Goal: Task Accomplishment & Management: Complete application form

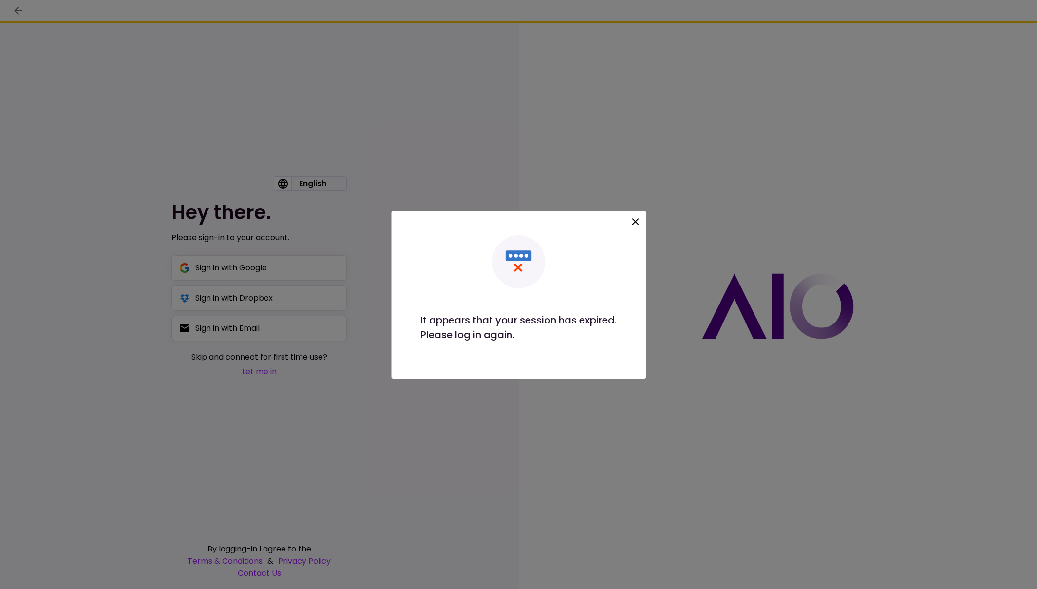
click at [637, 222] on icon at bounding box center [636, 222] width 12 height 12
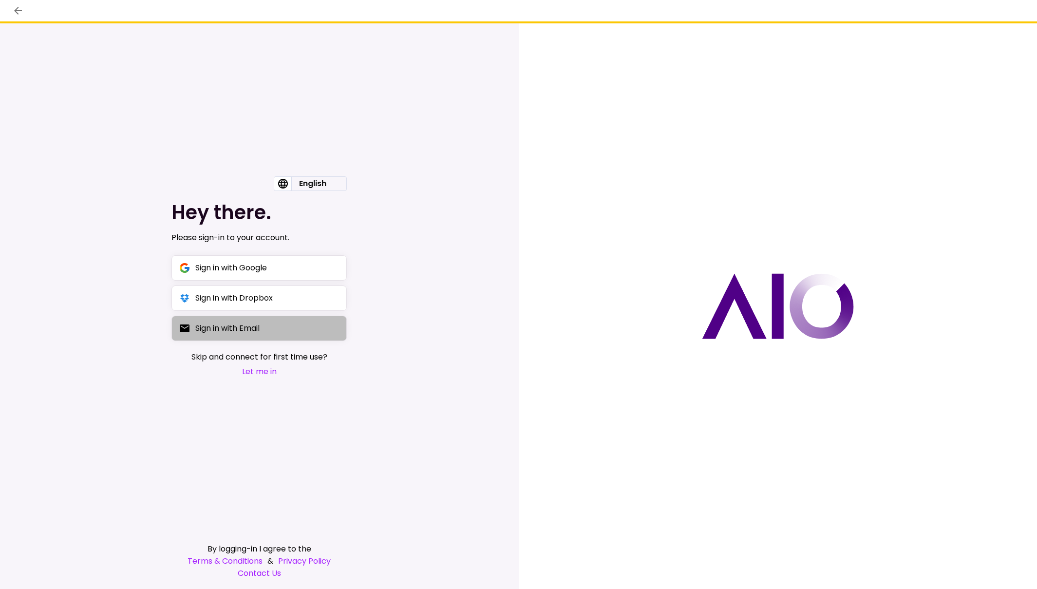
click at [242, 331] on div "Sign in with Email" at bounding box center [227, 328] width 64 height 12
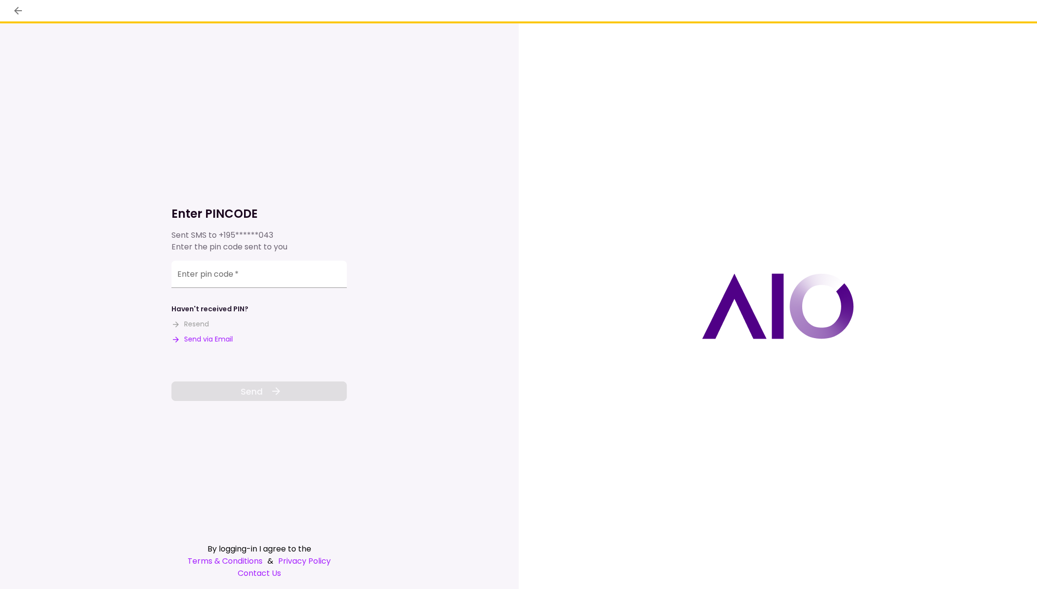
click at [204, 340] on button "Send via Email" at bounding box center [202, 339] width 61 height 10
click at [275, 272] on input "Enter pin code   *" at bounding box center [259, 274] width 175 height 27
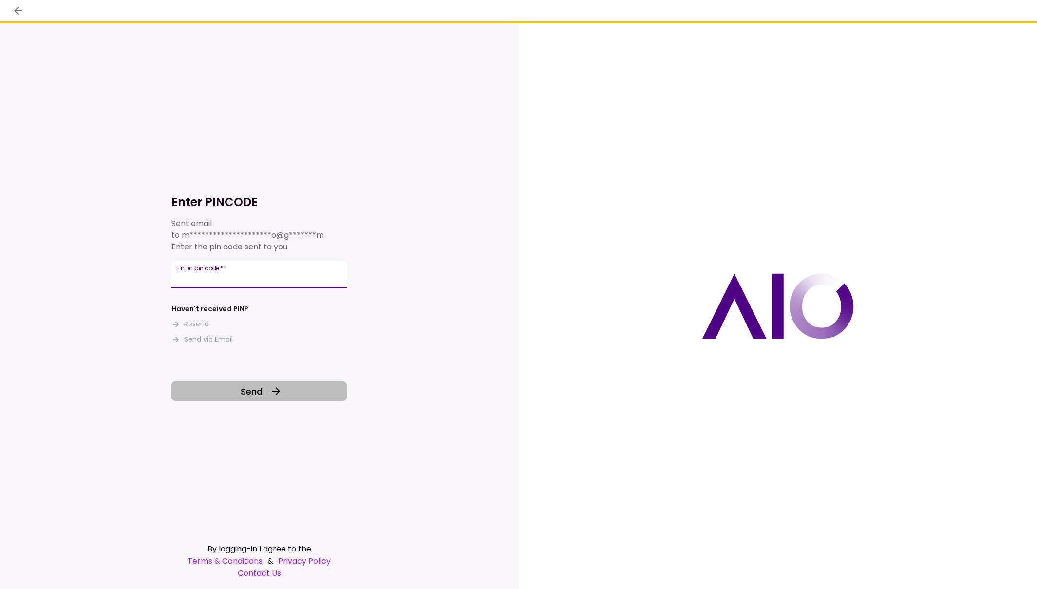
type input "******"
click at [274, 397] on icon at bounding box center [276, 391] width 12 height 12
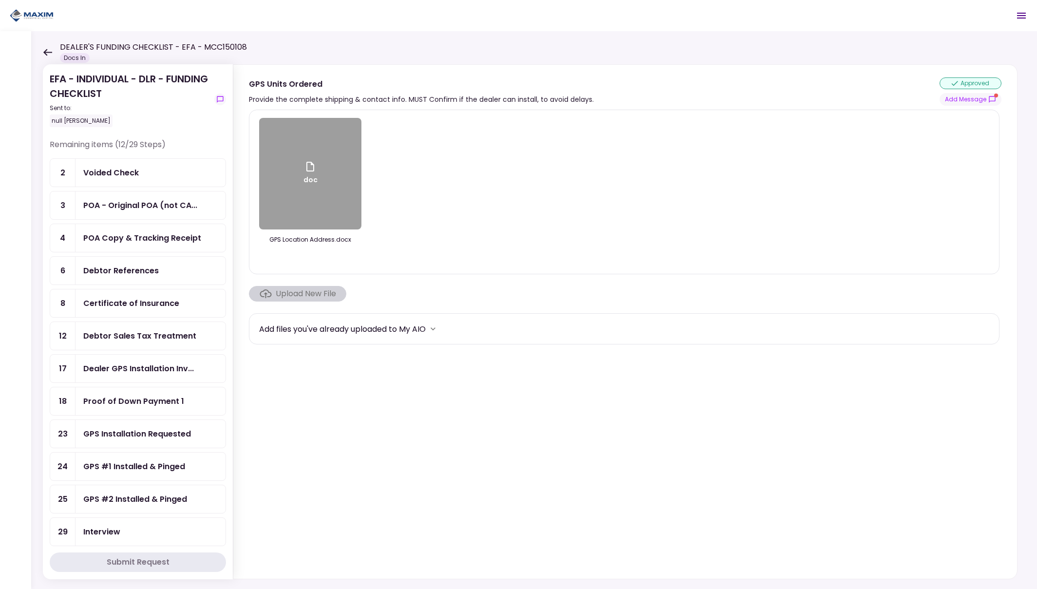
click at [145, 173] on div "Voided Check" at bounding box center [150, 173] width 134 height 12
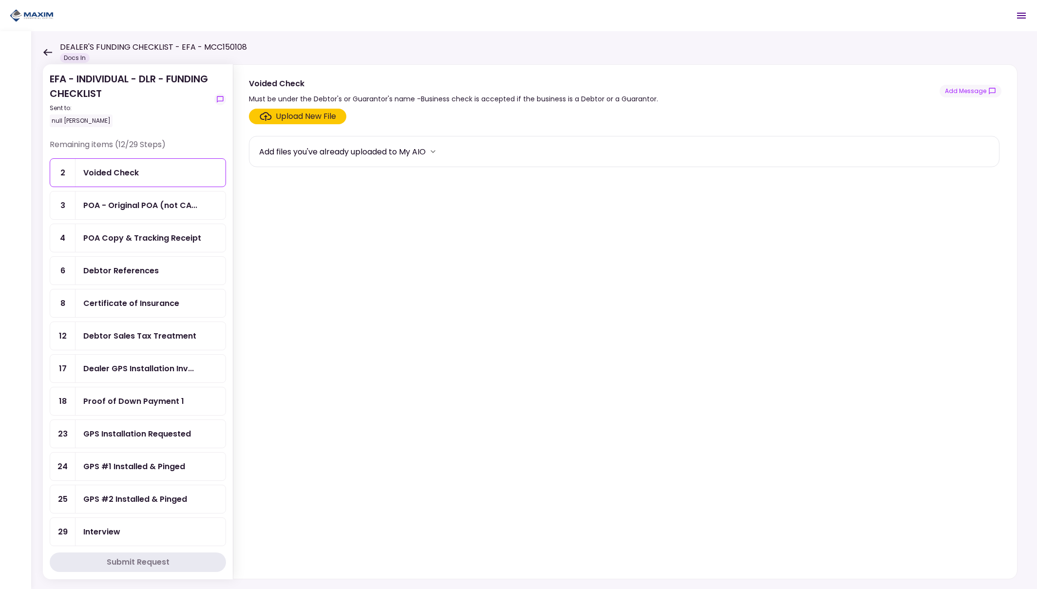
click at [298, 114] on div "Upload New File" at bounding box center [306, 117] width 60 height 12
click at [0, 0] on input "Upload New File" at bounding box center [0, 0] width 0 height 0
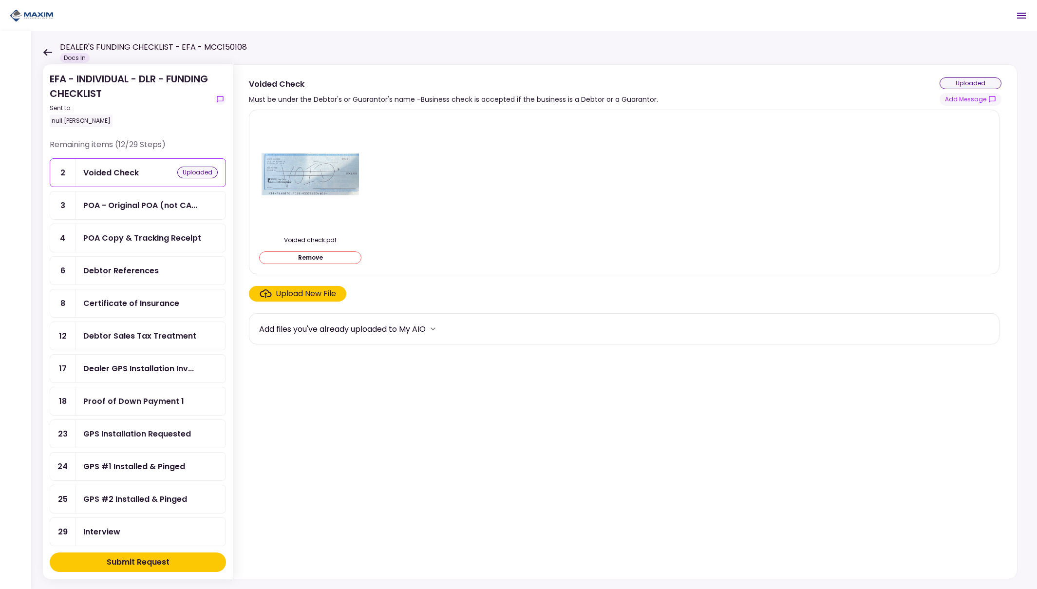
click at [141, 563] on div "Submit Request" at bounding box center [138, 562] width 63 height 12
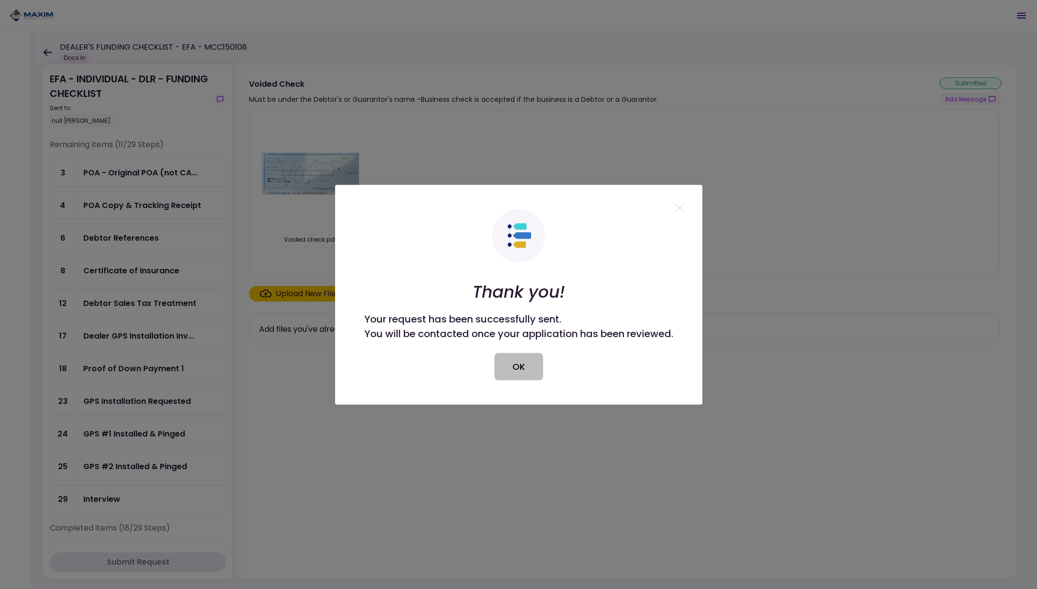
click at [523, 370] on button "OK" at bounding box center [519, 366] width 49 height 27
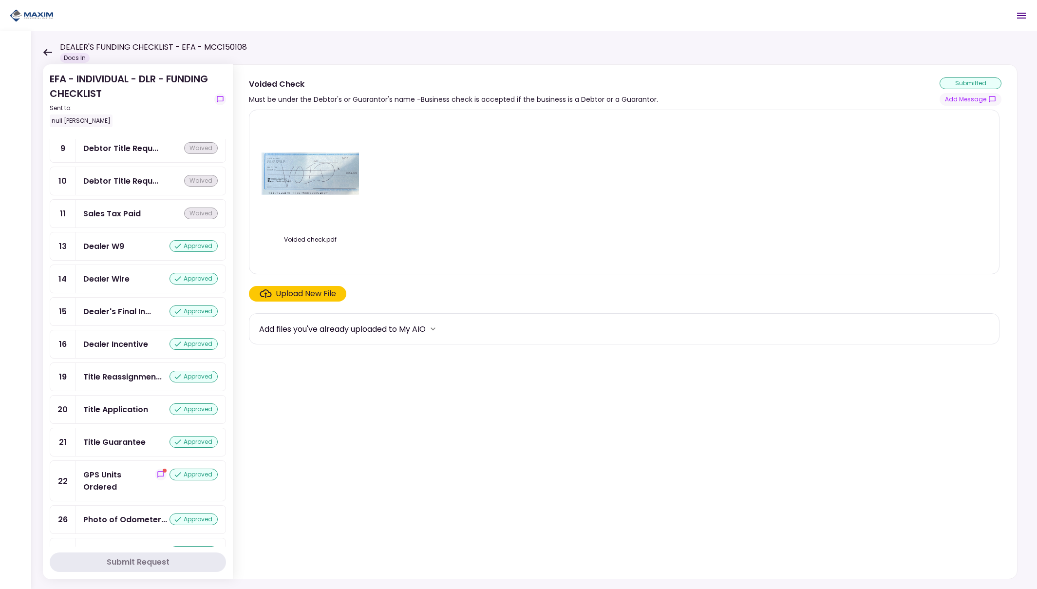
scroll to position [597, 0]
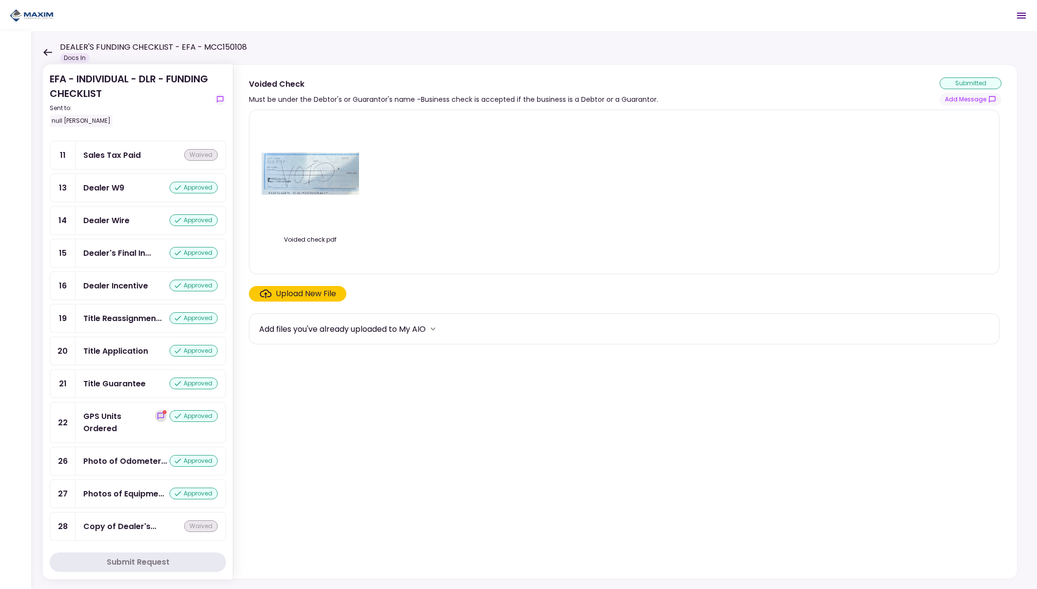
click at [157, 415] on icon "show-messages" at bounding box center [161, 416] width 8 height 8
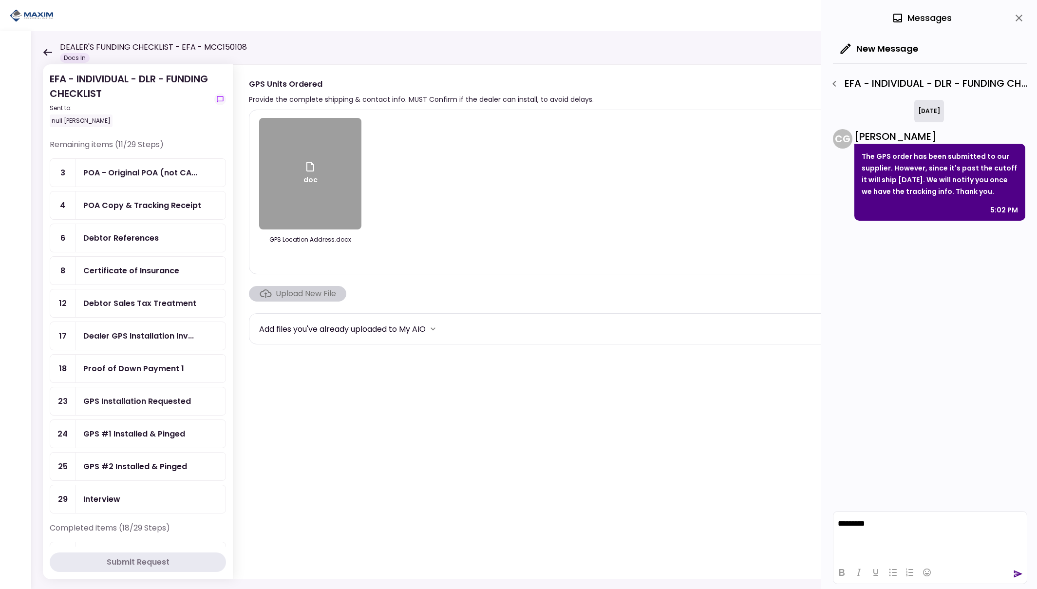
click at [1017, 571] on icon "send" at bounding box center [1019, 574] width 10 height 10
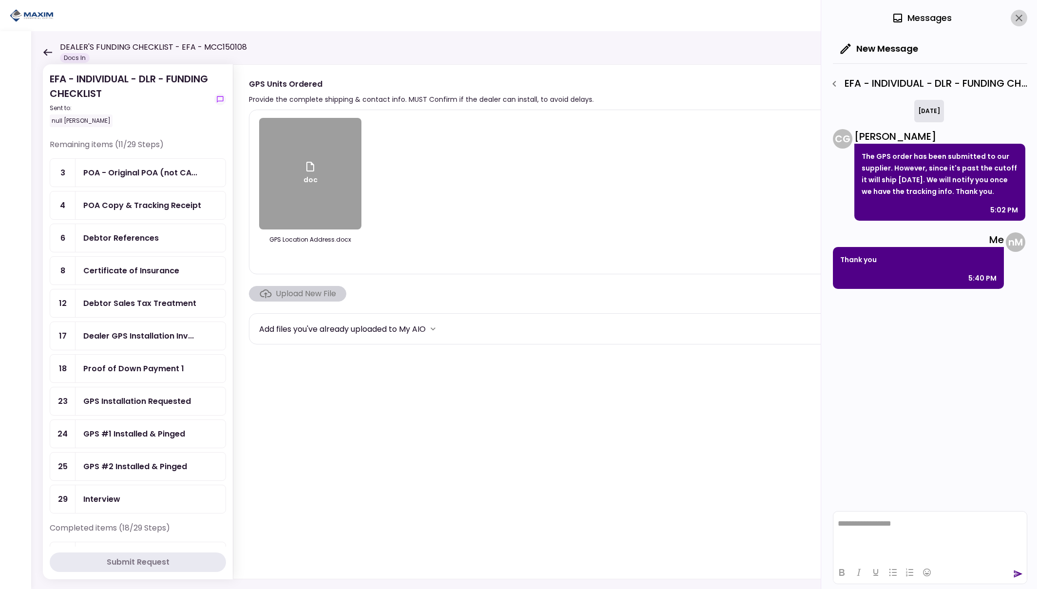
click at [1020, 17] on icon "close" at bounding box center [1019, 18] width 7 height 7
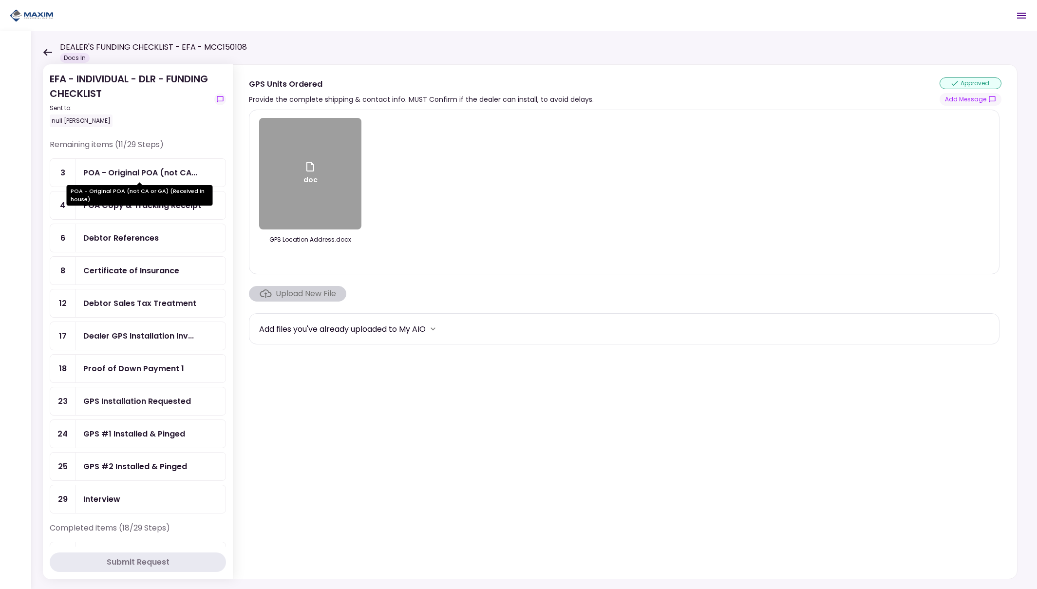
click at [139, 180] on div "POA - Original POA (not CA or GA) (Received in house)" at bounding box center [140, 191] width 146 height 27
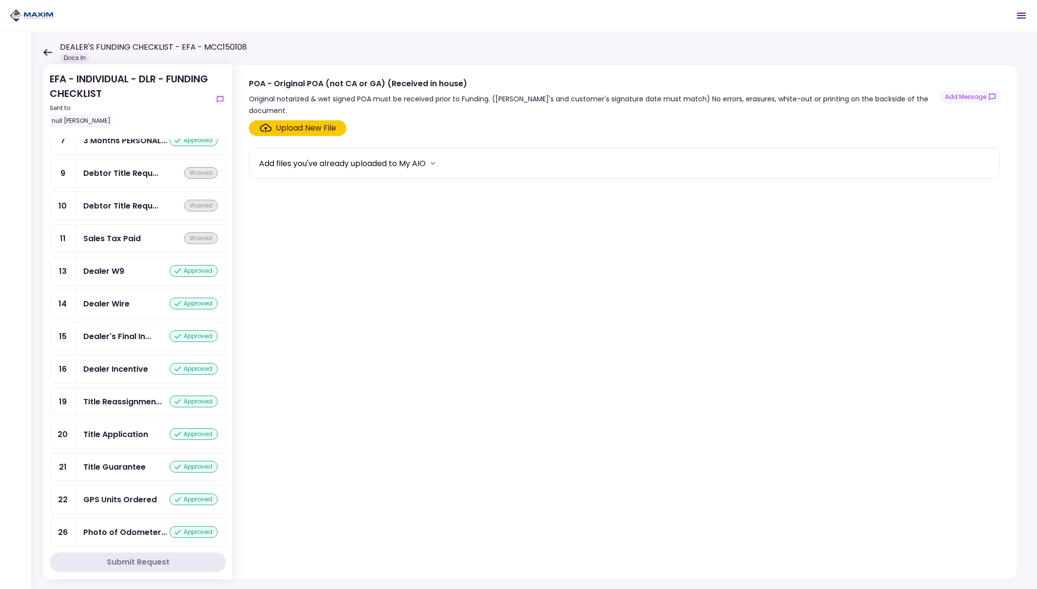
scroll to position [585, 0]
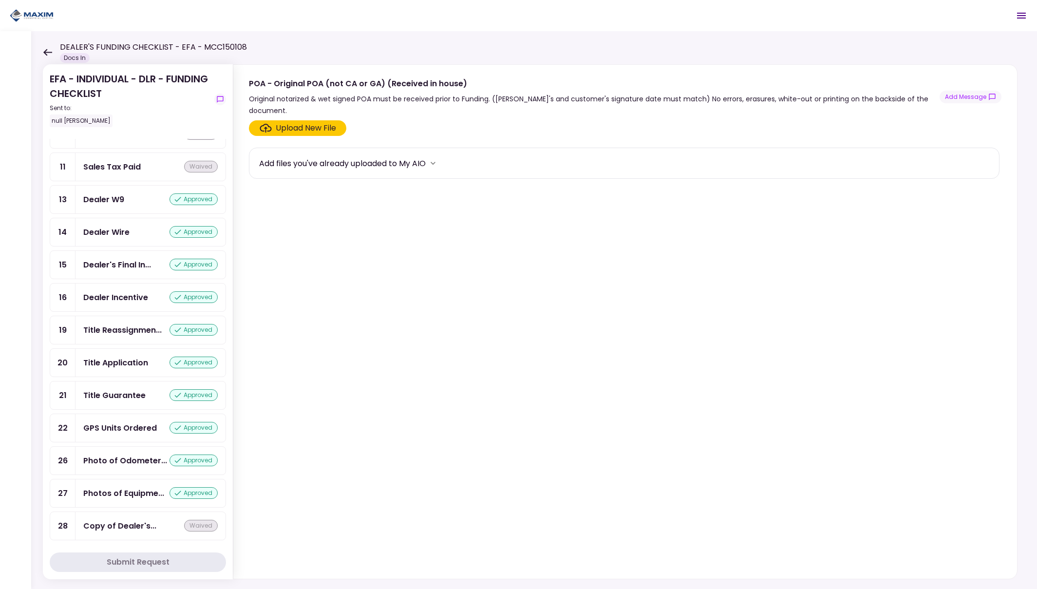
click at [132, 427] on div "GPS Units Ordered" at bounding box center [120, 428] width 74 height 12
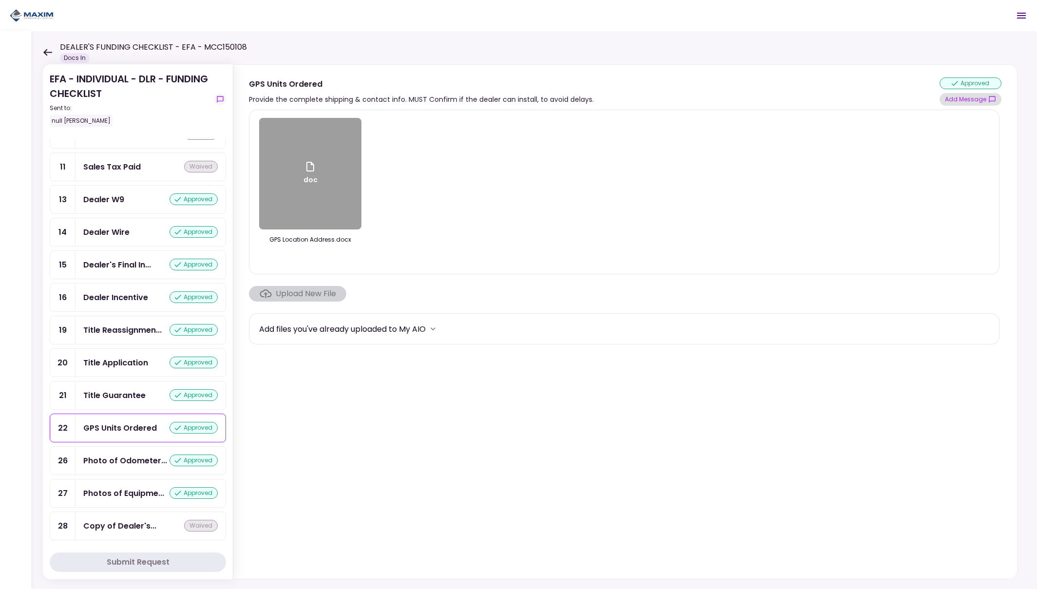
click at [968, 101] on button "Add Message" at bounding box center [971, 99] width 62 height 13
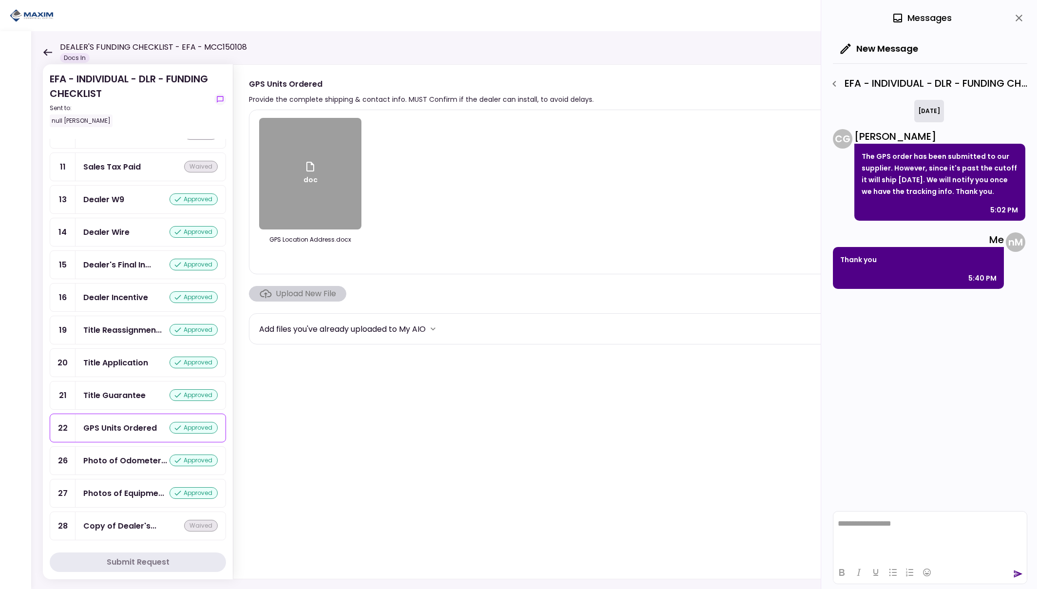
click at [1021, 17] on icon "close" at bounding box center [1020, 18] width 12 height 12
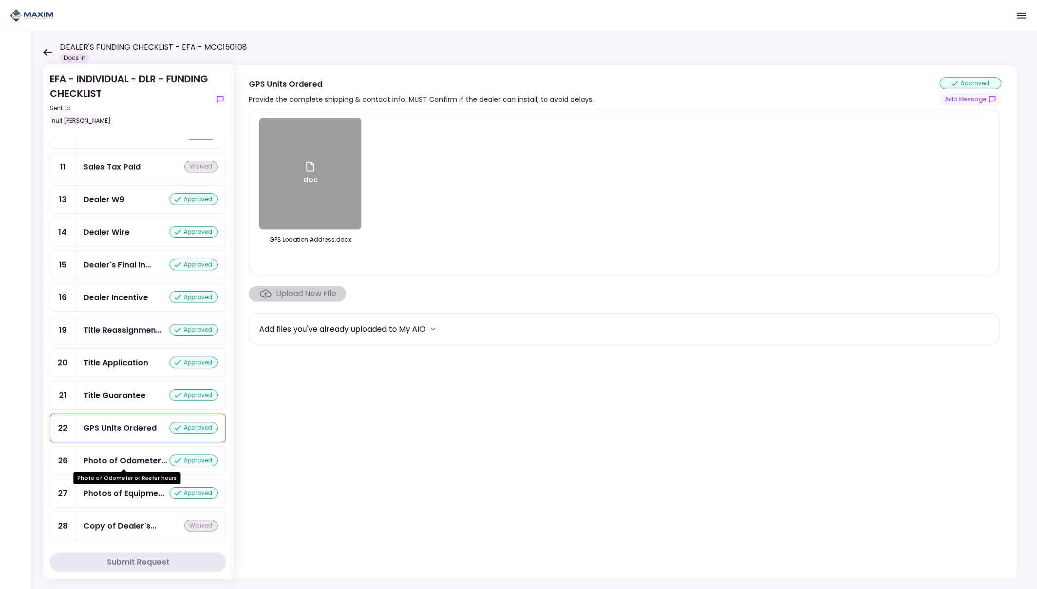
click at [122, 461] on div "Photo of Odometer..." at bounding box center [125, 461] width 84 height 12
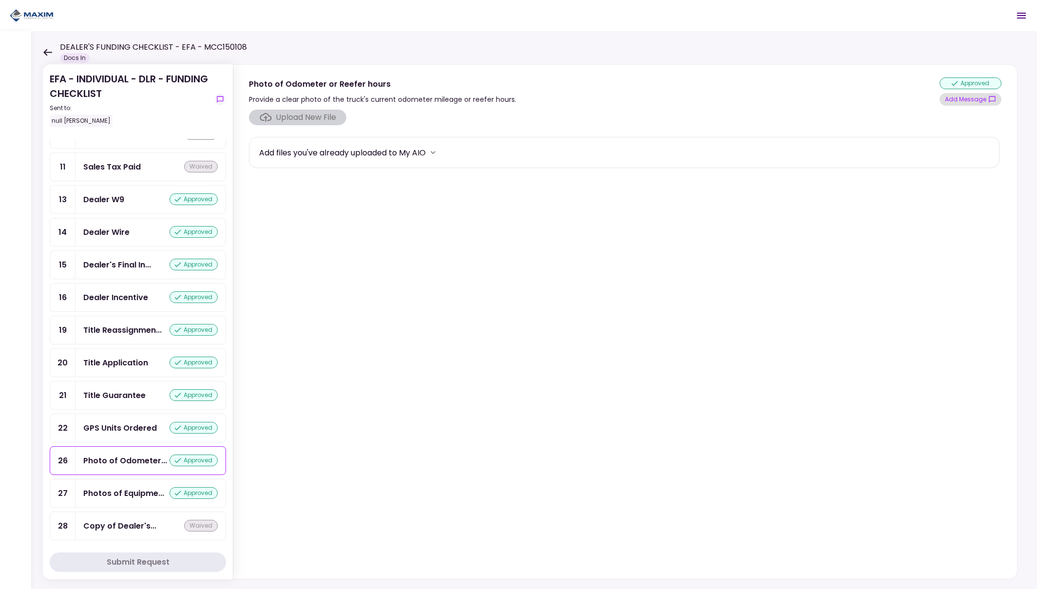
click at [963, 100] on button "Add Message" at bounding box center [971, 99] width 62 height 13
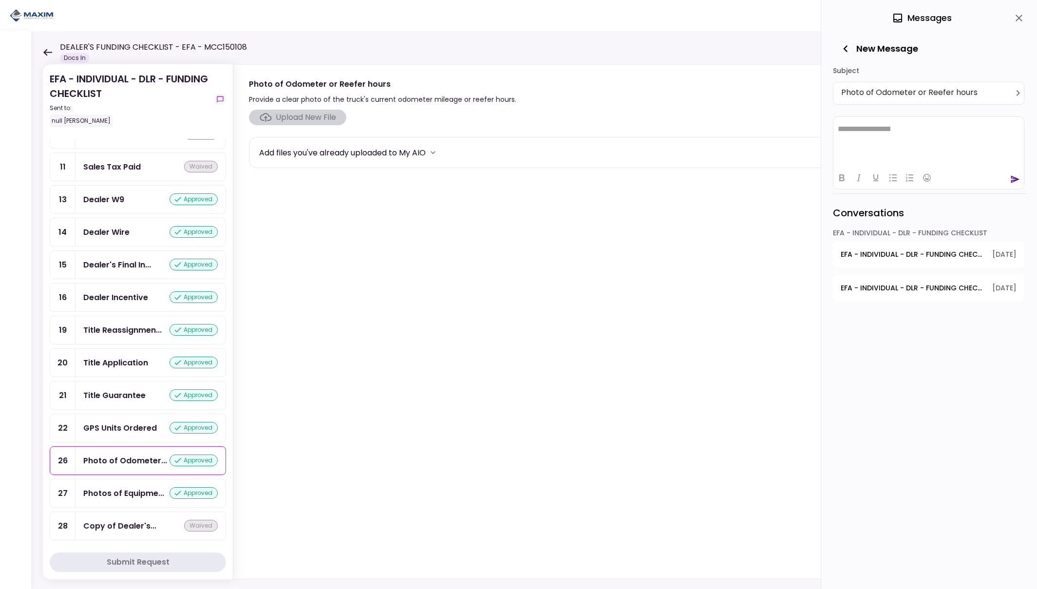
click at [1018, 18] on icon "close" at bounding box center [1020, 18] width 12 height 12
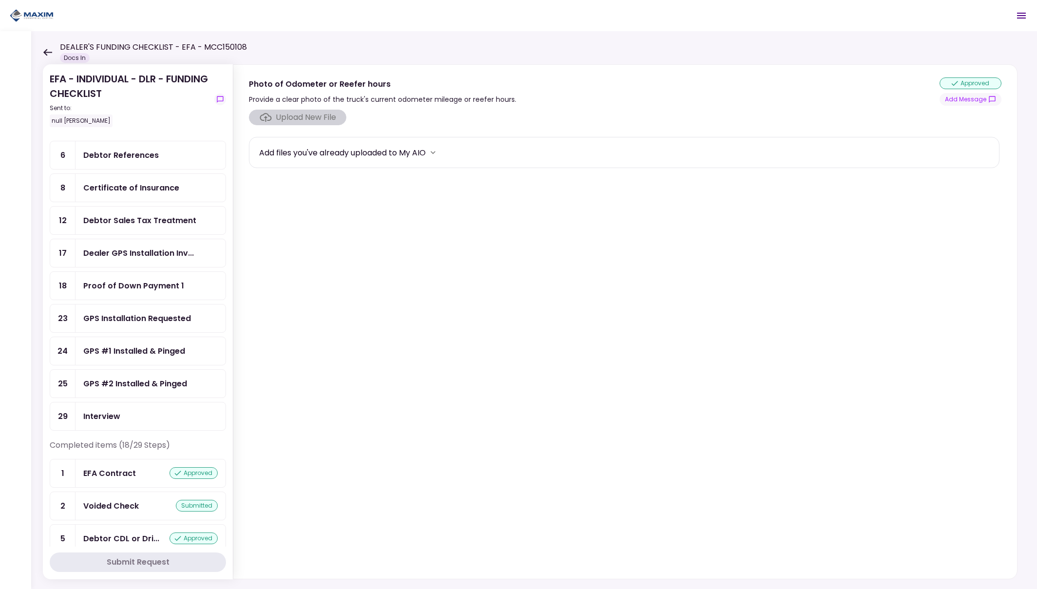
scroll to position [127, 0]
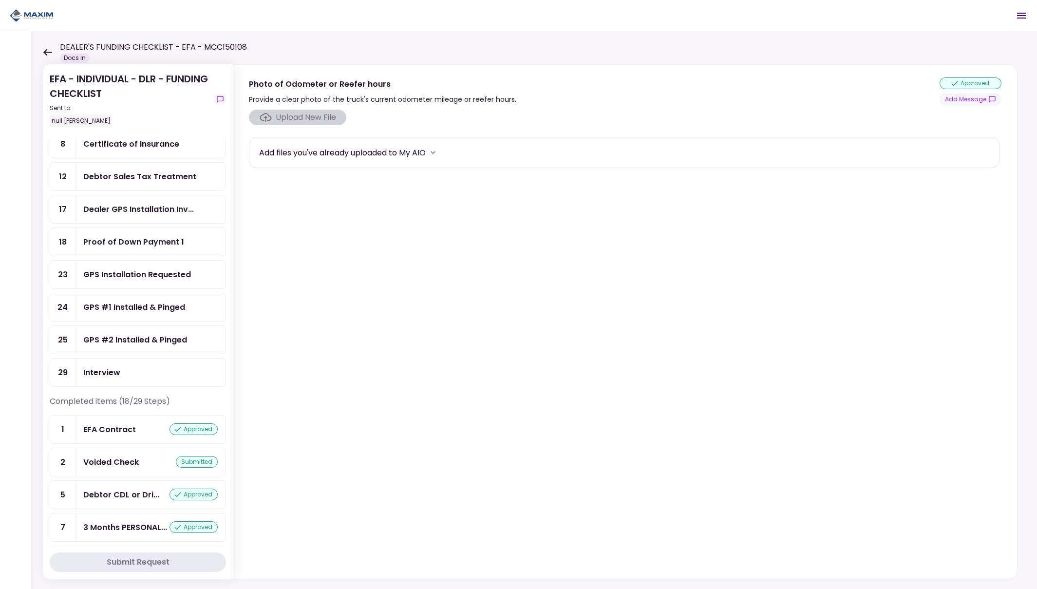
click at [144, 172] on div "Debtor Sales Tax Treatment" at bounding box center [139, 177] width 113 height 12
click at [971, 91] on button "Add Message" at bounding box center [971, 91] width 62 height 13
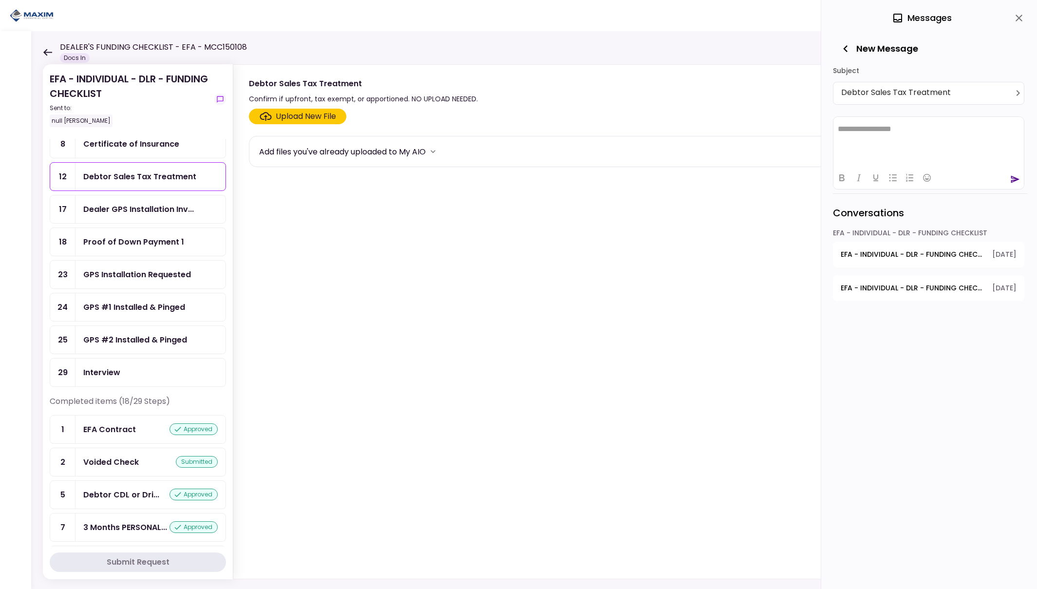
click at [1019, 18] on icon "close" at bounding box center [1019, 18] width 7 height 7
